Goal: Understand process/instructions

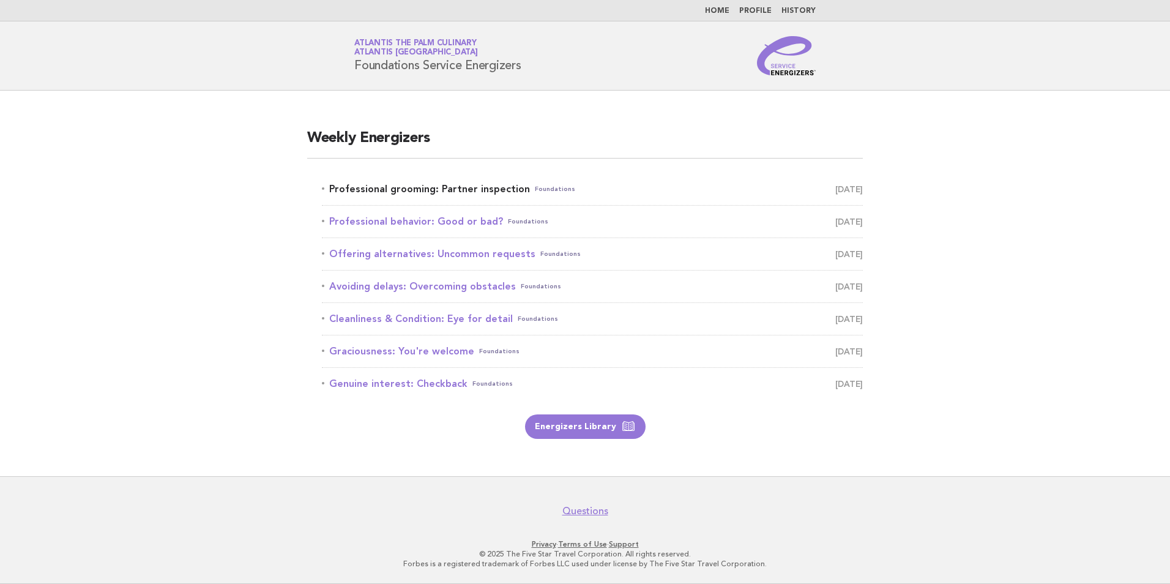
click at [459, 188] on link "Professional grooming: Partner inspection Foundations [DATE]" at bounding box center [592, 188] width 541 height 17
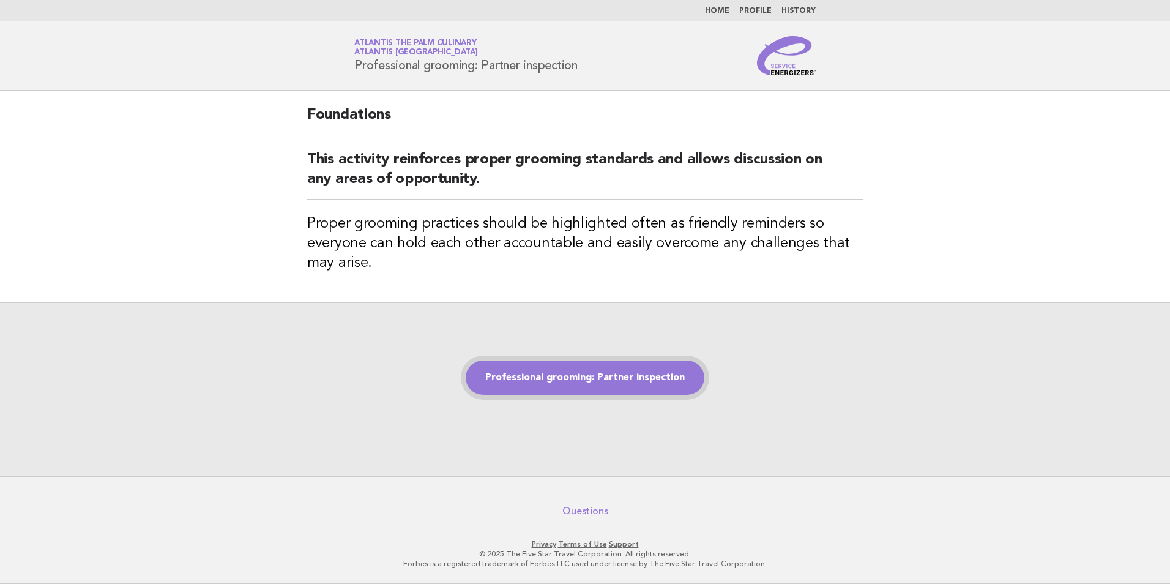
click at [603, 376] on link "Professional grooming: Partner inspection" at bounding box center [585, 377] width 239 height 34
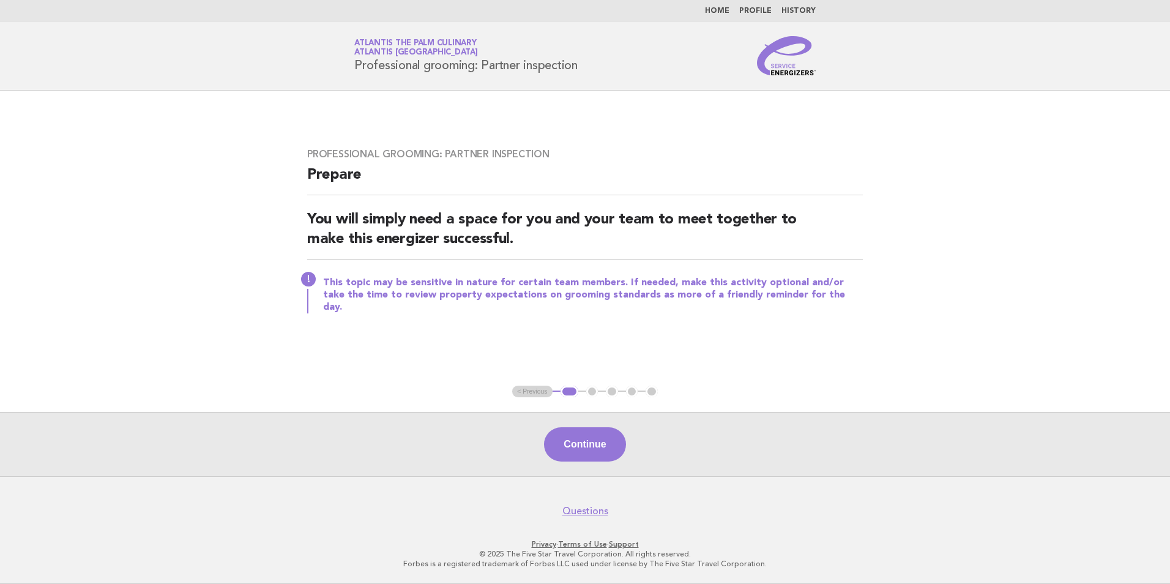
click at [606, 427] on div "Continue" at bounding box center [585, 444] width 1170 height 64
click at [595, 447] on button "Continue" at bounding box center [584, 444] width 81 height 34
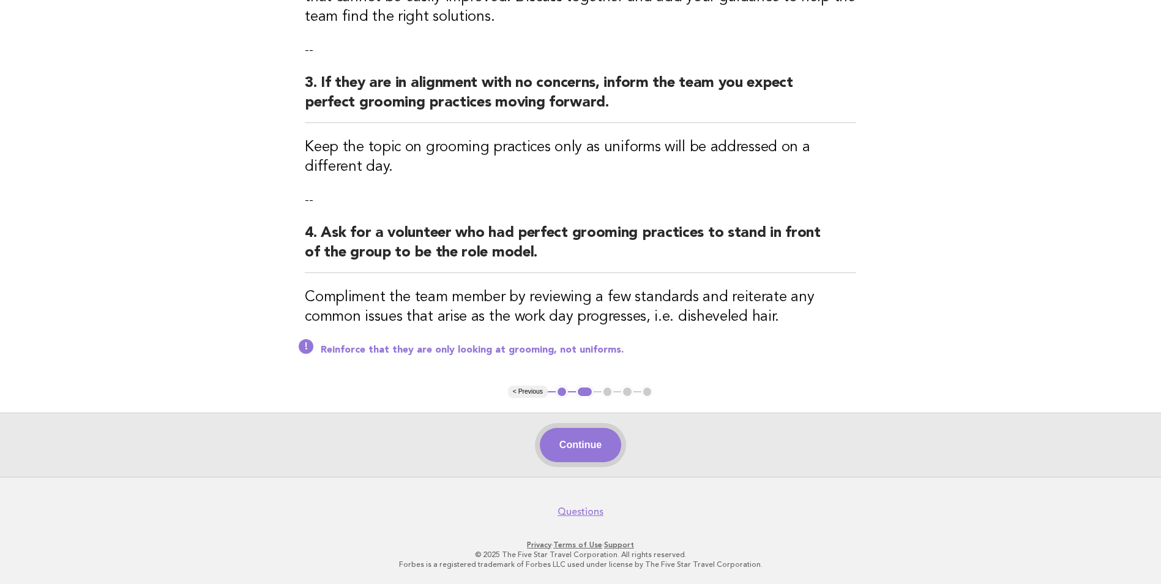
click at [591, 448] on button "Continue" at bounding box center [580, 445] width 81 height 34
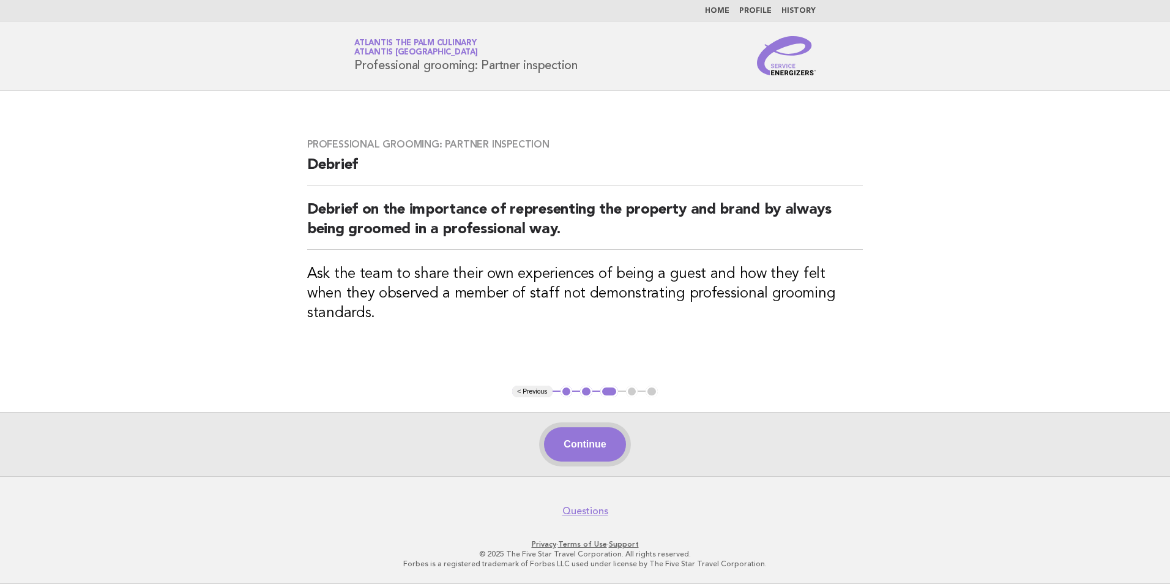
click at [582, 438] on button "Continue" at bounding box center [584, 444] width 81 height 34
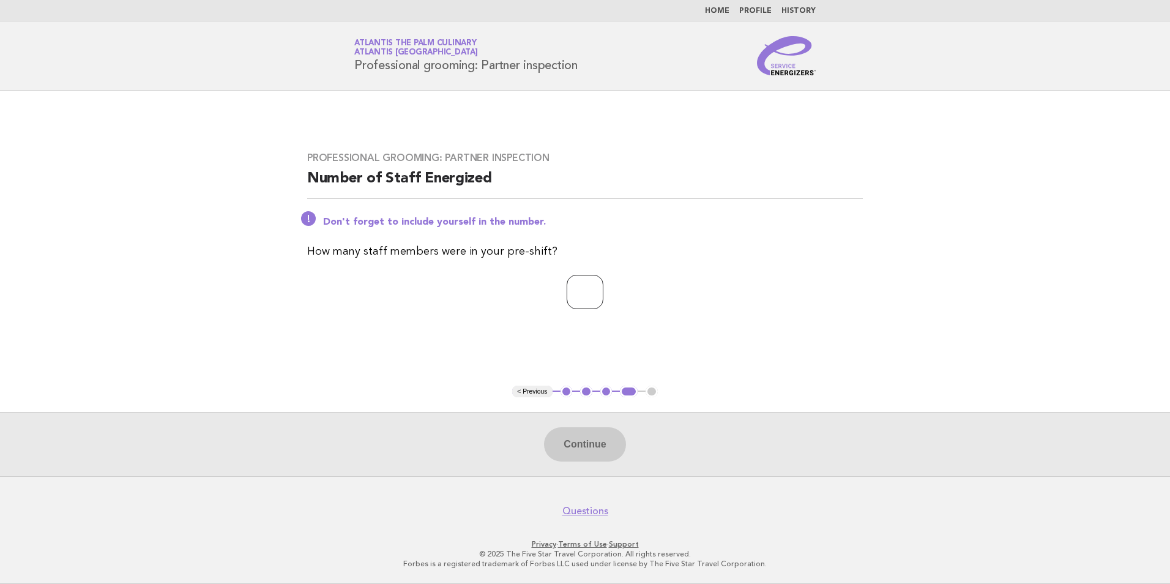
click at [585, 301] on input "number" at bounding box center [585, 292] width 37 height 34
type input "**"
click at [614, 440] on button "Continue" at bounding box center [584, 444] width 81 height 34
